Goal: Task Accomplishment & Management: Manage account settings

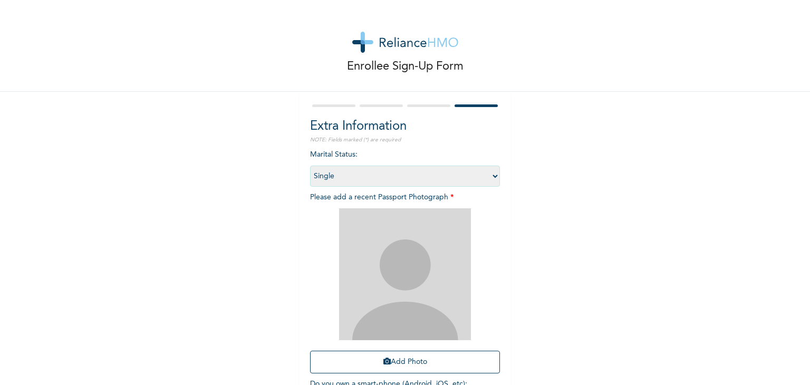
select select "1"
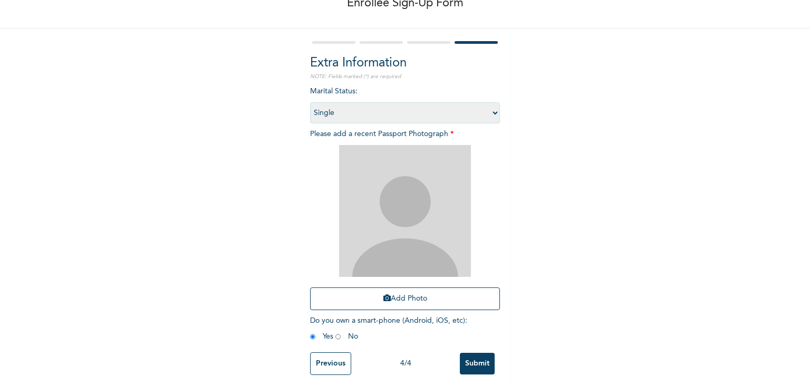
click at [420, 190] on img at bounding box center [405, 211] width 132 height 132
click at [369, 294] on button "Add Photo" at bounding box center [405, 298] width 190 height 23
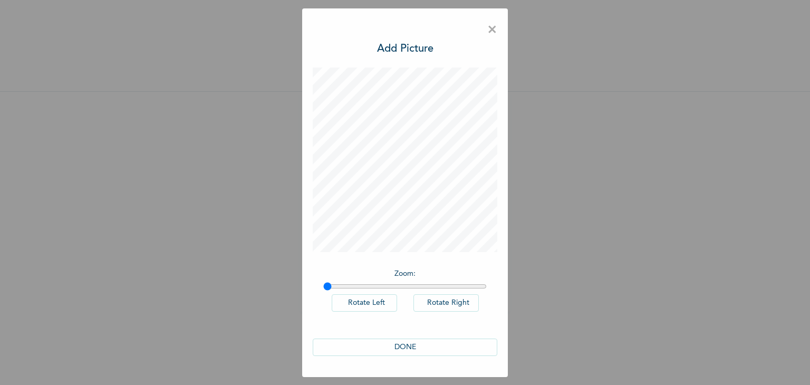
scroll to position [0, 0]
drag, startPoint x: 327, startPoint y: 285, endPoint x: 345, endPoint y: 287, distance: 18.0
click at [345, 287] on input "range" at bounding box center [405, 286] width 164 height 8
drag, startPoint x: 345, startPoint y: 284, endPoint x: 373, endPoint y: 290, distance: 28.4
type input "1.29"
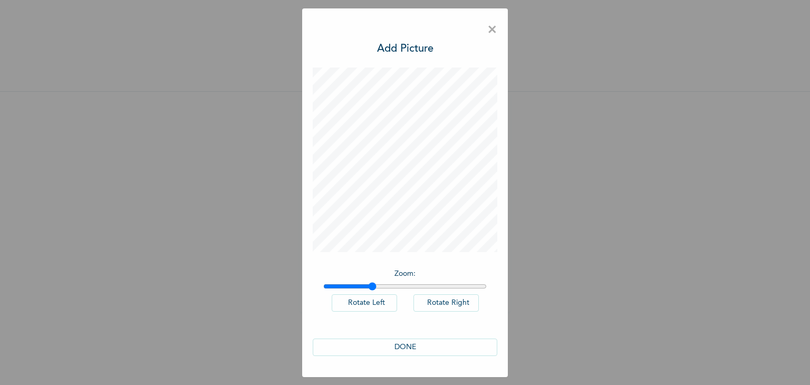
click at [373, 290] on input "range" at bounding box center [405, 286] width 164 height 8
click at [386, 346] on button "DONE" at bounding box center [405, 347] width 185 height 17
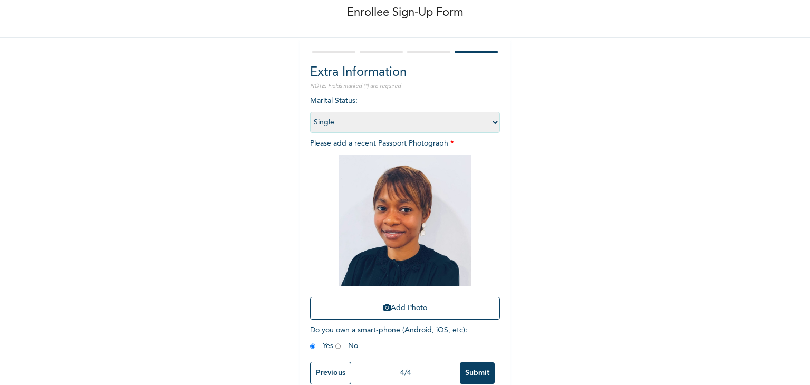
scroll to position [76, 0]
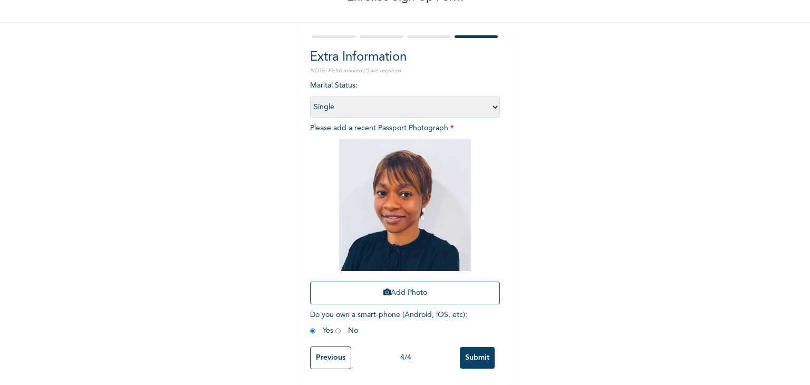
click at [463, 348] on input "Submit" at bounding box center [477, 358] width 35 height 22
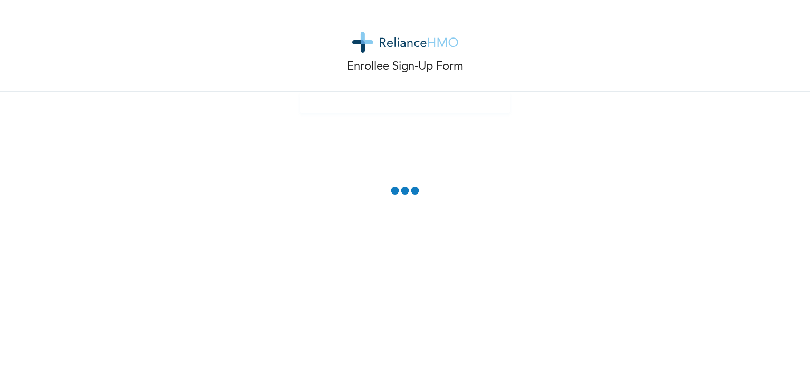
scroll to position [0, 0]
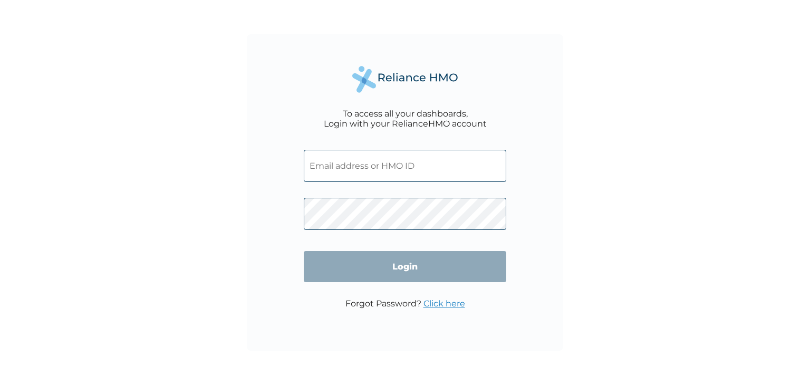
click at [341, 176] on input "text" at bounding box center [405, 166] width 203 height 32
paste input "RYO/10014/A"
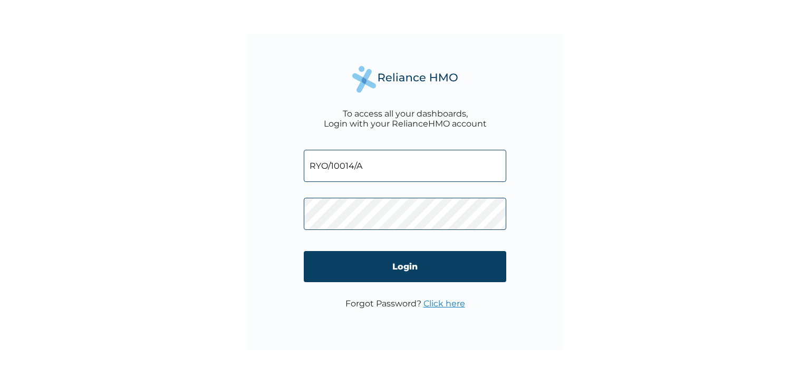
type input "RYO/10014/A"
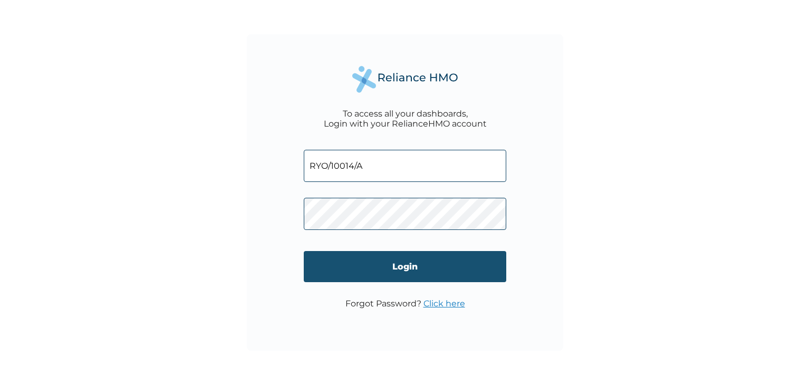
click at [339, 267] on input "Login" at bounding box center [405, 266] width 203 height 31
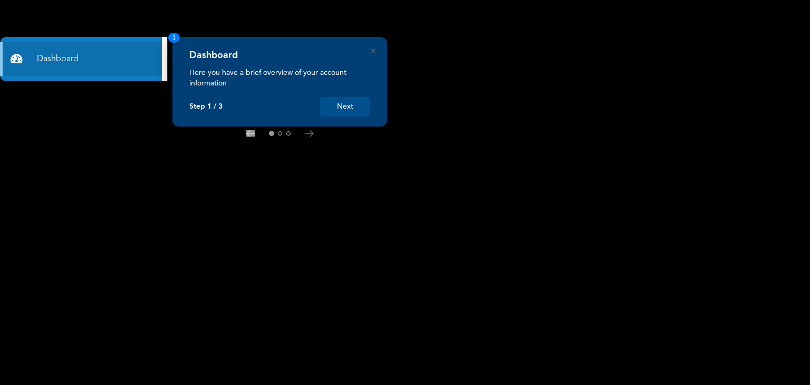
click at [357, 104] on button "Next" at bounding box center [345, 107] width 50 height 20
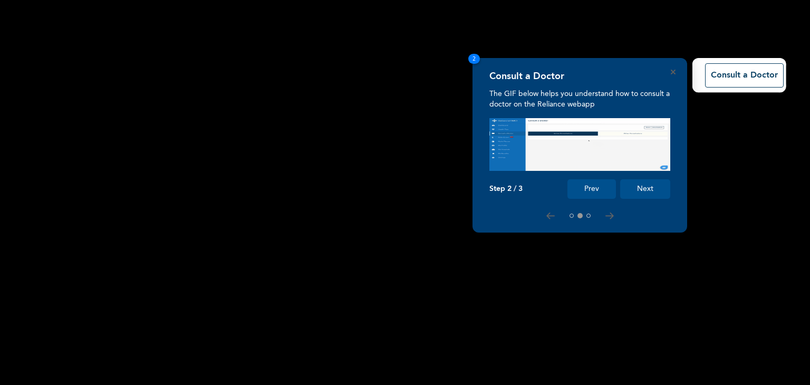
click at [644, 190] on button "Next" at bounding box center [645, 189] width 50 height 20
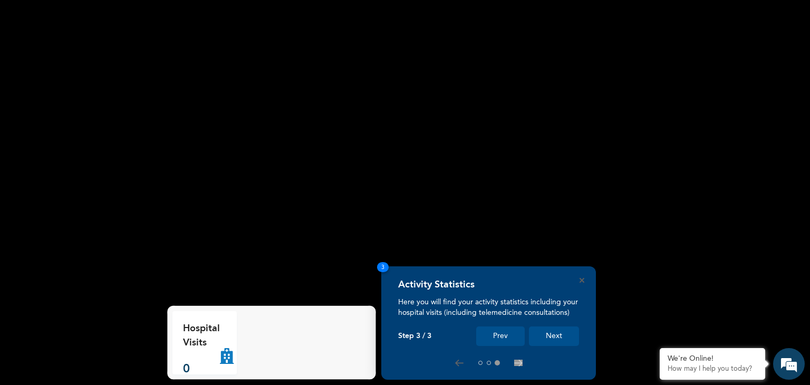
click at [545, 336] on button "Next" at bounding box center [554, 336] width 50 height 20
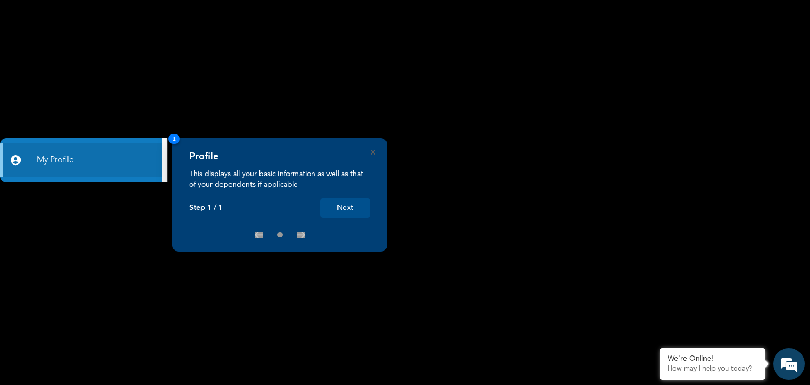
click at [351, 208] on button "Next" at bounding box center [345, 208] width 50 height 20
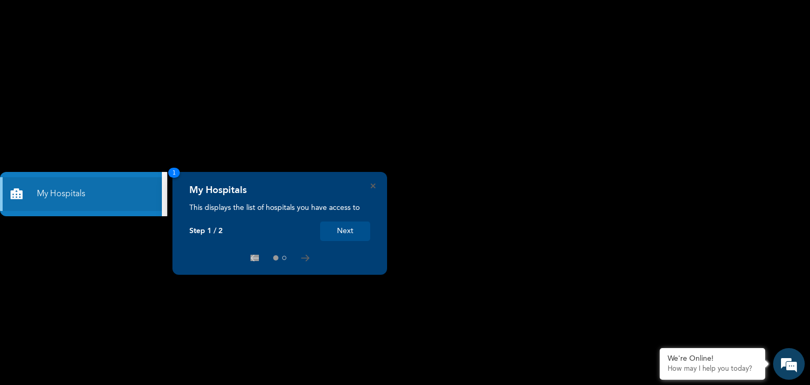
click at [342, 234] on button "Next" at bounding box center [345, 232] width 50 height 20
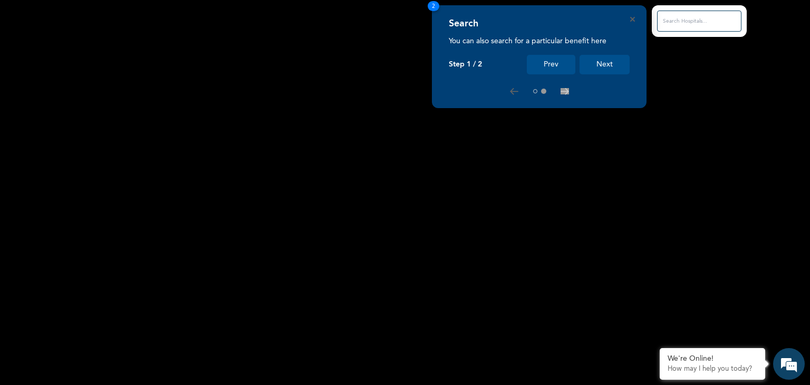
click at [591, 66] on button "Next" at bounding box center [605, 65] width 50 height 20
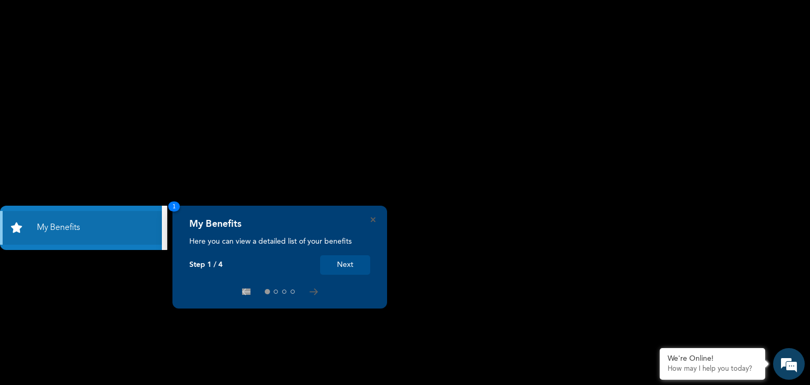
click at [354, 267] on button "Next" at bounding box center [345, 265] width 50 height 20
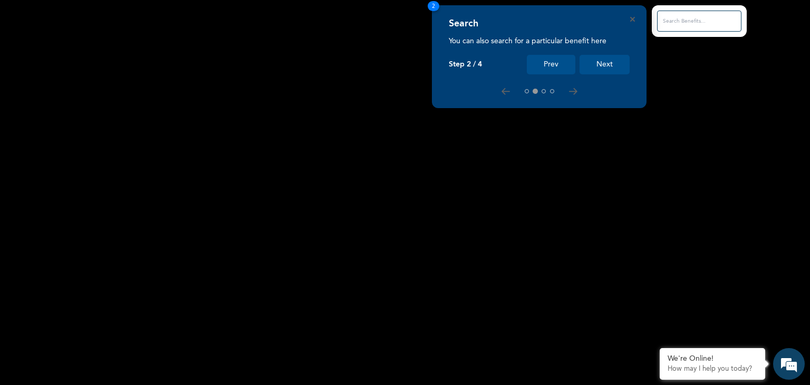
click at [601, 71] on button "Next" at bounding box center [605, 65] width 50 height 20
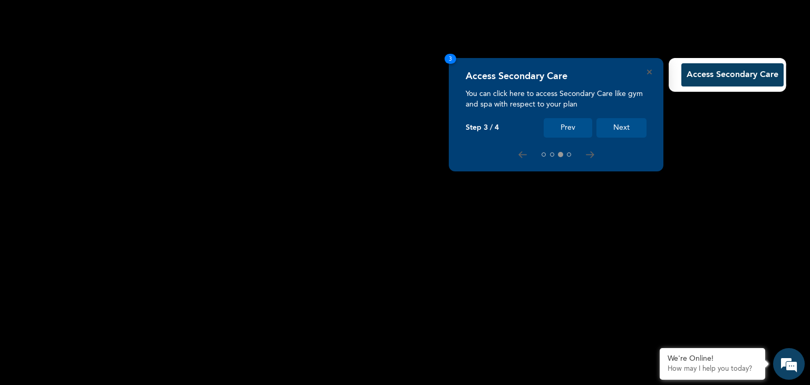
click at [612, 124] on button "Next" at bounding box center [622, 128] width 50 height 20
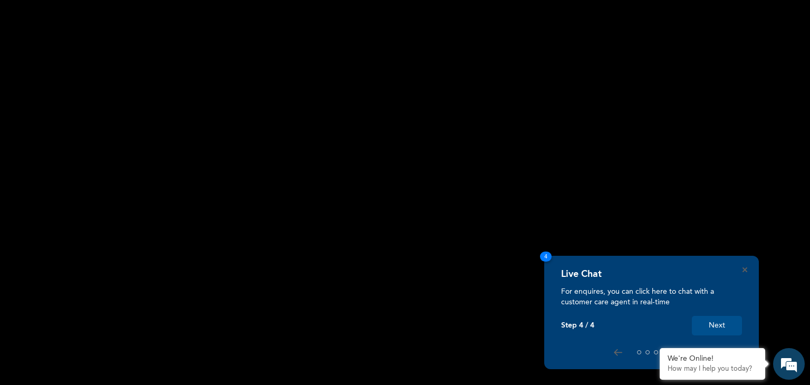
click at [716, 323] on button "Next" at bounding box center [717, 326] width 50 height 20
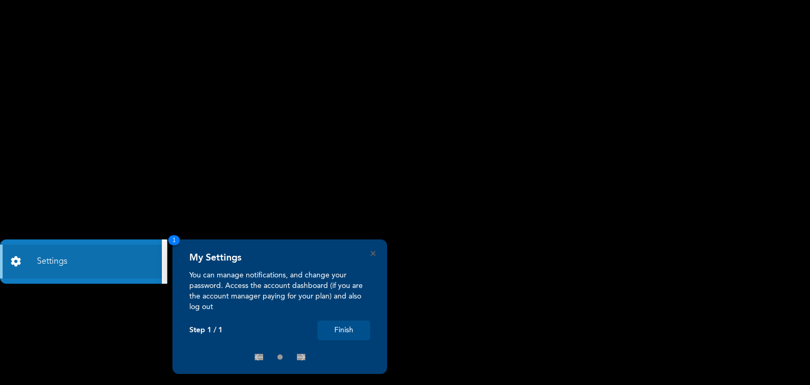
click at [350, 335] on button "Finish" at bounding box center [344, 331] width 53 height 20
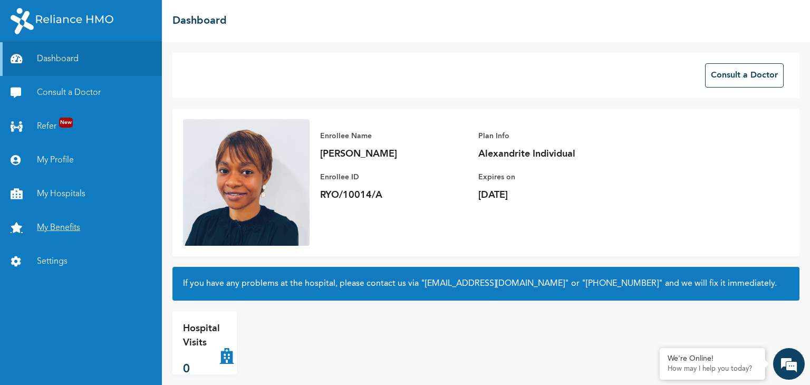
click at [104, 223] on link "My Benefits" at bounding box center [81, 228] width 162 height 34
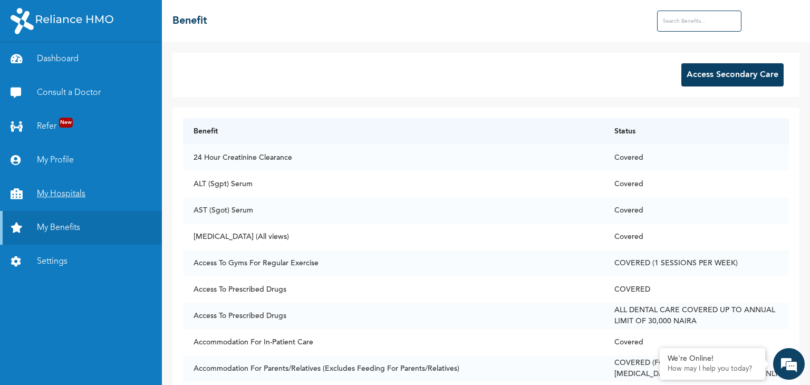
click at [81, 199] on link "My Hospitals" at bounding box center [81, 194] width 162 height 34
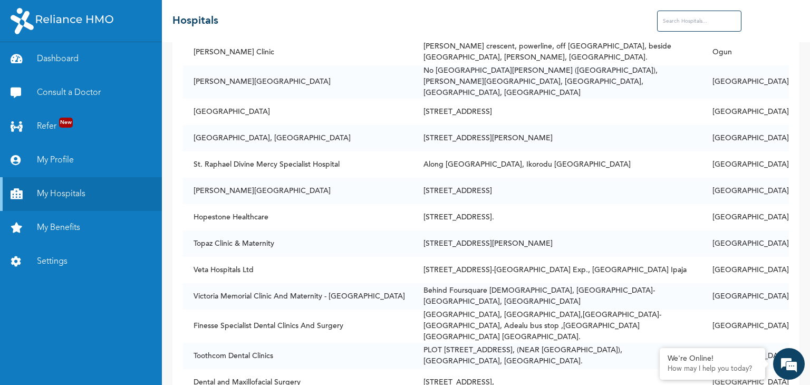
scroll to position [2531, 0]
click at [55, 224] on link "My Benefits" at bounding box center [81, 228] width 162 height 34
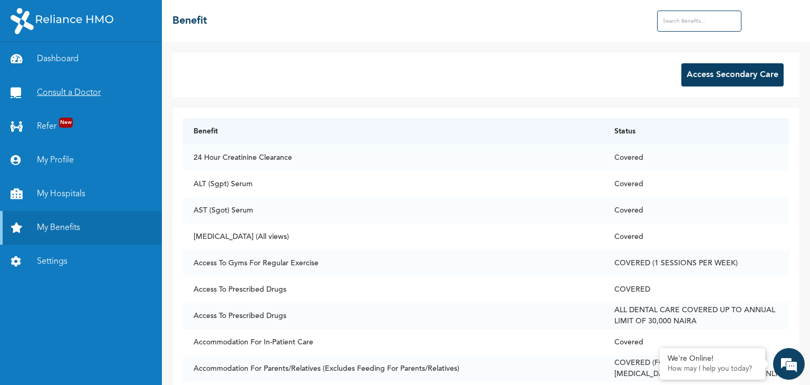
click at [65, 98] on link "Consult a Doctor" at bounding box center [81, 93] width 162 height 34
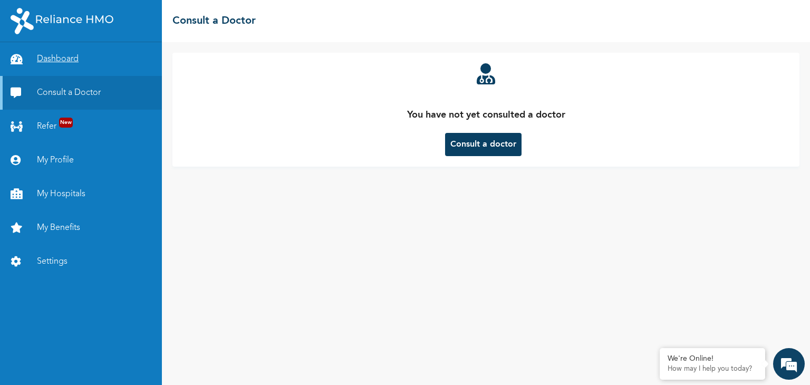
click at [41, 57] on link "Dashboard" at bounding box center [81, 59] width 162 height 34
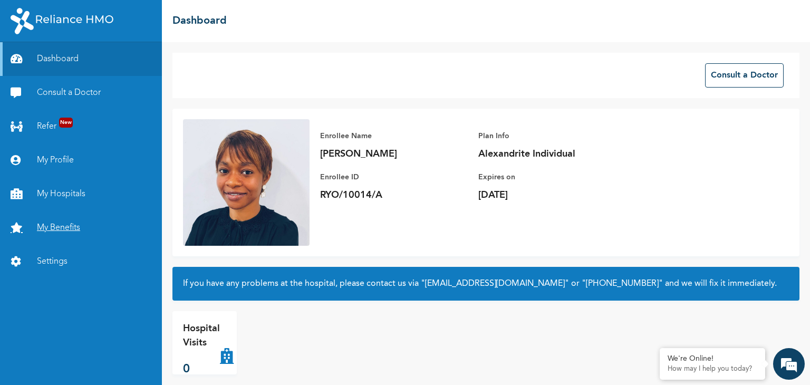
click at [47, 231] on link "My Benefits" at bounding box center [81, 228] width 162 height 34
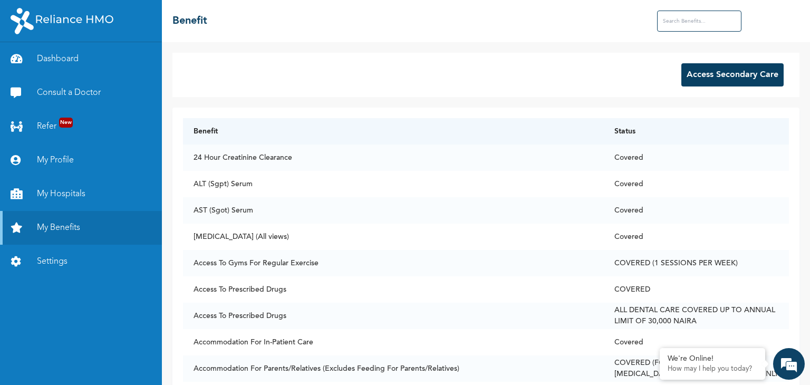
click at [692, 76] on button "Access Secondary Care" at bounding box center [732, 74] width 102 height 23
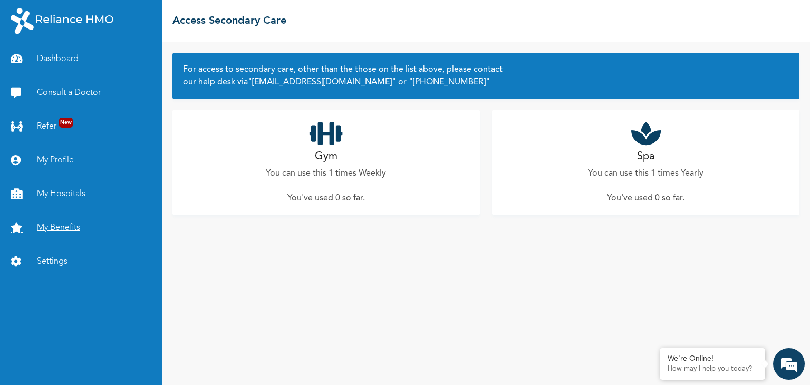
click at [70, 232] on link "My Benefits" at bounding box center [81, 228] width 162 height 34
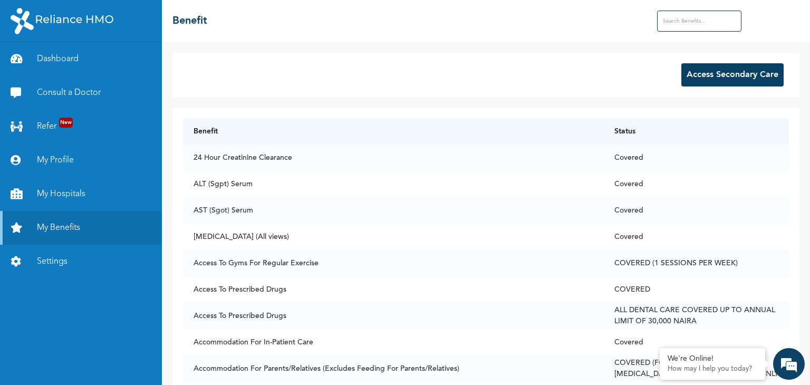
click at [701, 78] on button "Access Secondary Care" at bounding box center [732, 74] width 102 height 23
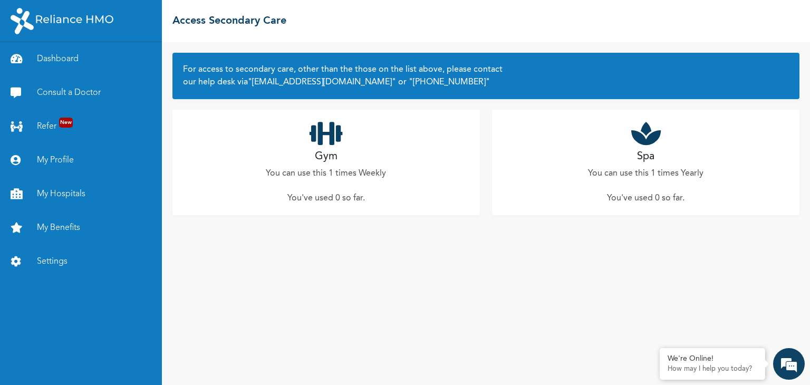
click at [319, 136] on icon at bounding box center [326, 133] width 33 height 26
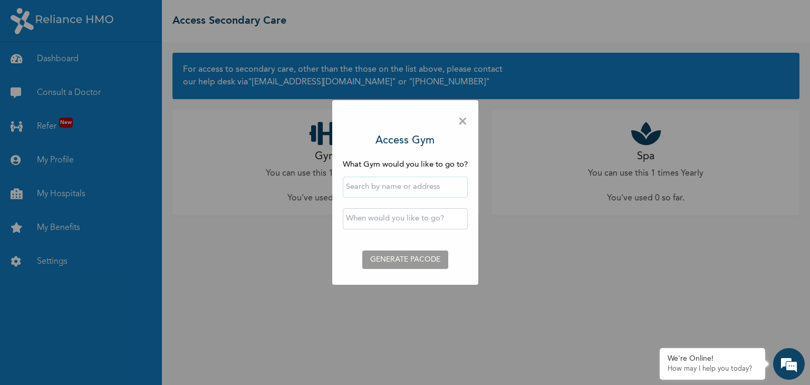
click at [462, 120] on span "×" at bounding box center [463, 122] width 10 height 22
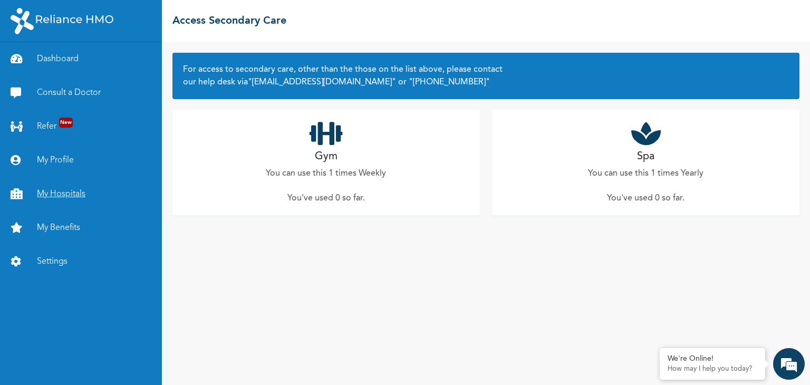
click at [61, 194] on link "My Hospitals" at bounding box center [81, 194] width 162 height 34
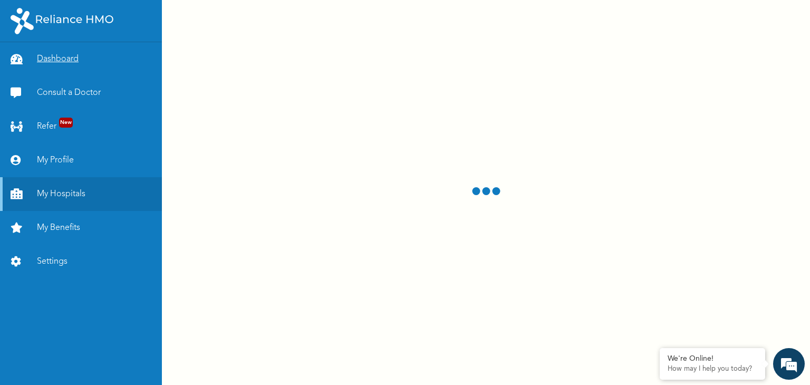
click at [50, 59] on link "Dashboard" at bounding box center [81, 59] width 162 height 34
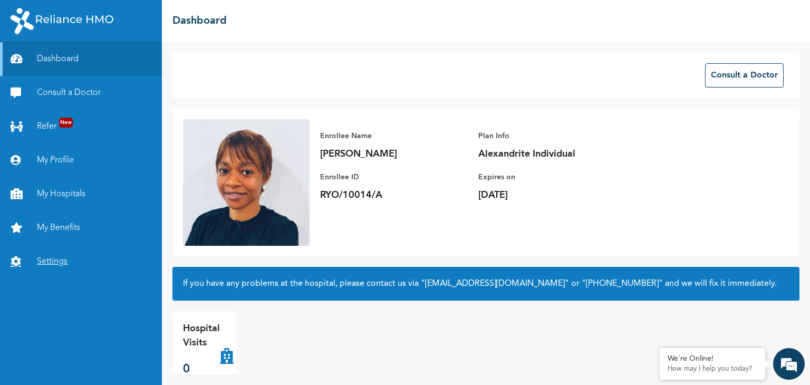
click at [49, 260] on link "Settings" at bounding box center [81, 262] width 162 height 34
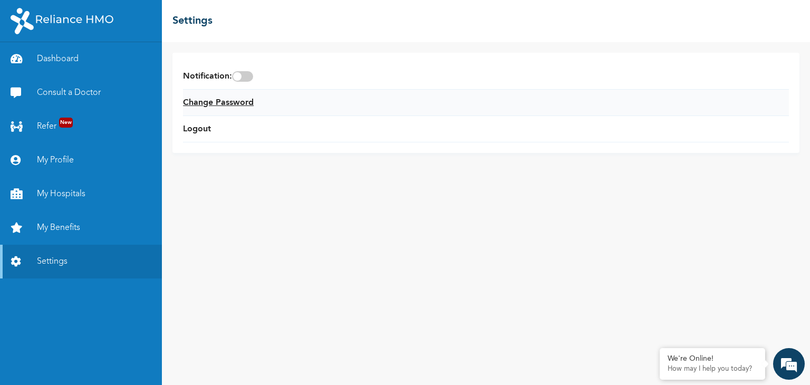
click at [216, 108] on link "Change Password" at bounding box center [218, 103] width 71 height 13
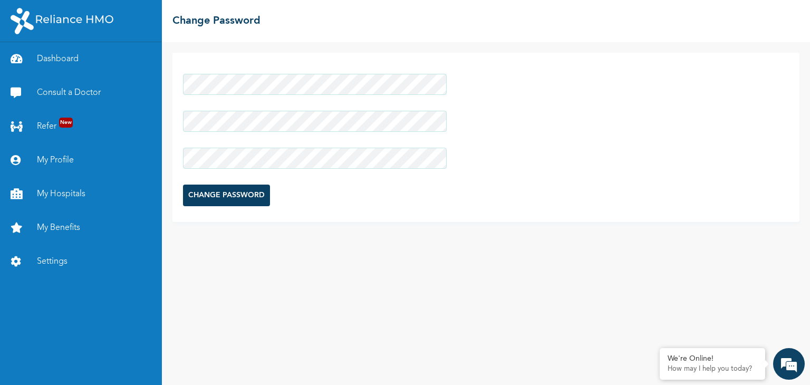
click at [204, 201] on input "CHANGE PASSWORD" at bounding box center [226, 196] width 87 height 22
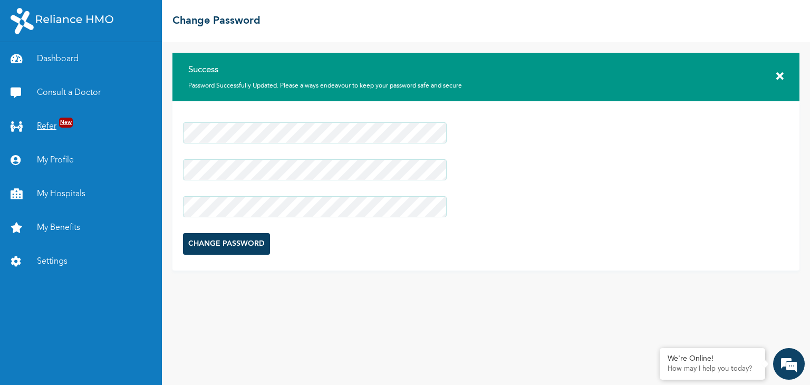
click at [46, 126] on link "Refer New" at bounding box center [81, 127] width 162 height 34
